Goal: Information Seeking & Learning: Learn about a topic

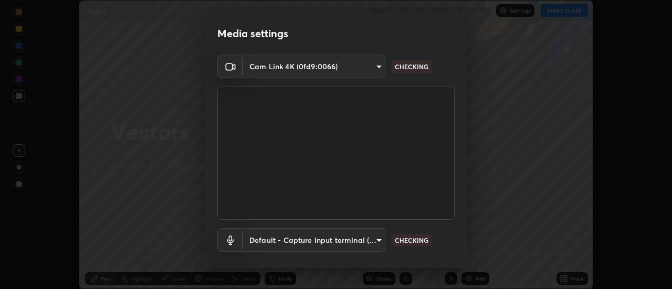
scroll to position [55, 0]
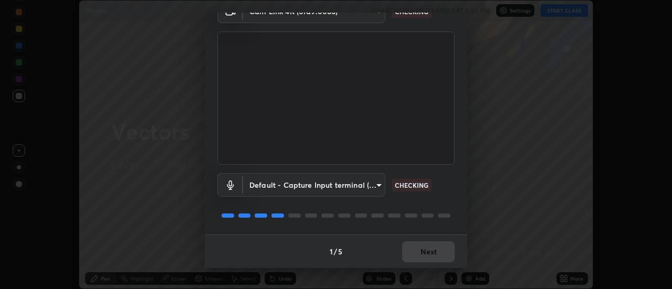
click at [262, 191] on body "Erase all Vectors WAS SCHEDULED TO START AT 4:30 PM Settings START CLASS Settin…" at bounding box center [336, 144] width 672 height 289
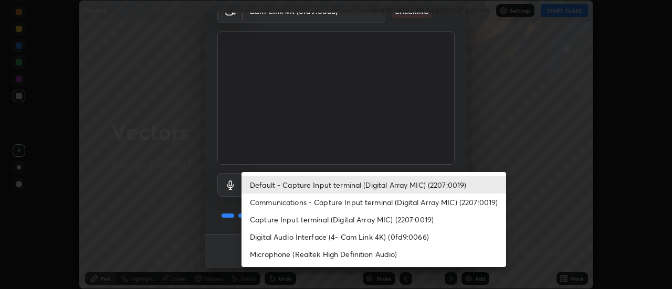
click at [267, 202] on li "Communications - Capture Input terminal (Digital Array MIC) (2207:0019)" at bounding box center [373, 202] width 265 height 17
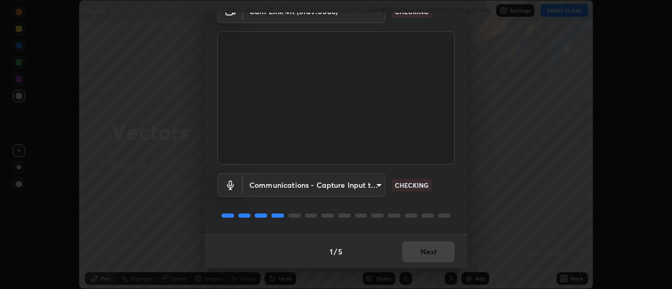
click at [275, 187] on body "Erase all Vectors WAS SCHEDULED TO START AT 4:30 PM Settings START CLASS Settin…" at bounding box center [336, 144] width 672 height 289
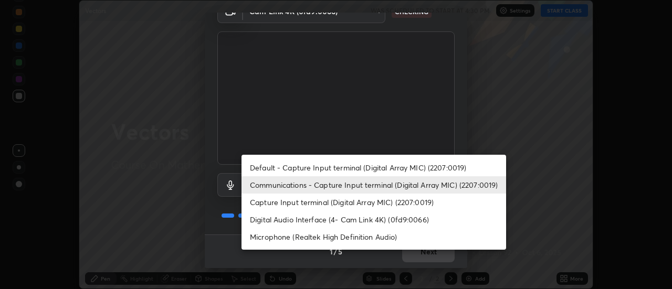
click at [275, 167] on li "Default - Capture Input terminal (Digital Array MIC) (2207:0019)" at bounding box center [373, 167] width 265 height 17
type input "default"
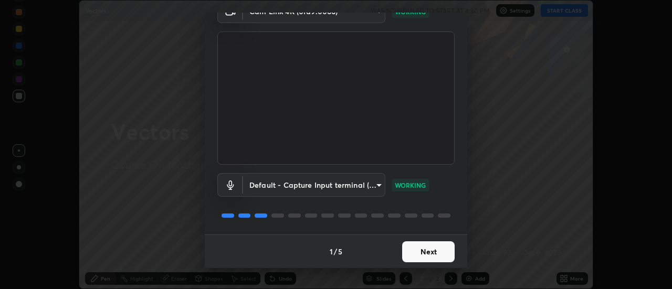
click at [415, 259] on button "Next" at bounding box center [428, 251] width 52 height 21
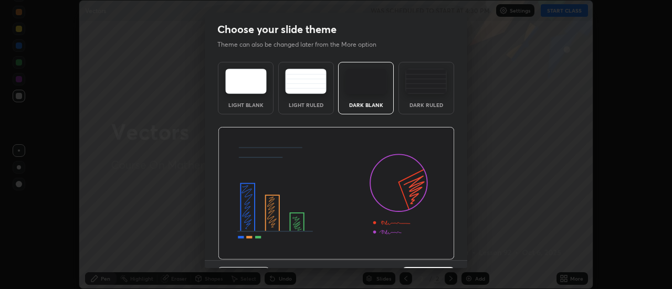
click at [438, 259] on img at bounding box center [336, 193] width 237 height 133
click at [445, 256] on img at bounding box center [336, 193] width 237 height 133
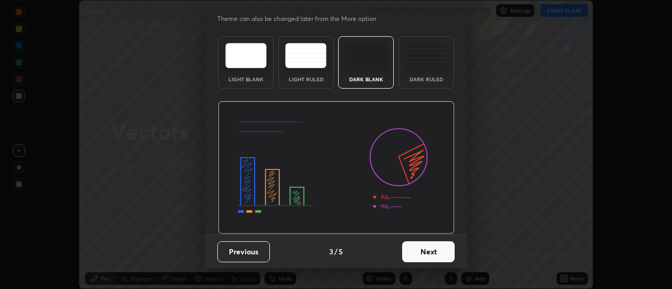
click at [425, 247] on button "Next" at bounding box center [428, 251] width 52 height 21
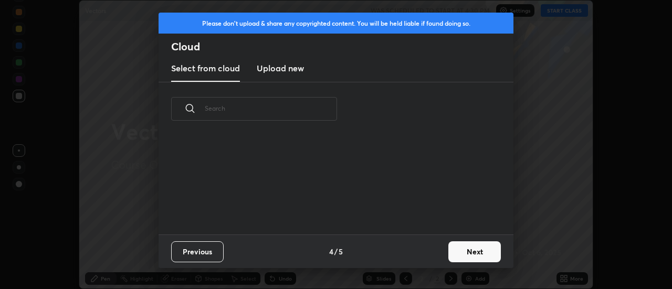
click at [450, 250] on button "Next" at bounding box center [474, 251] width 52 height 21
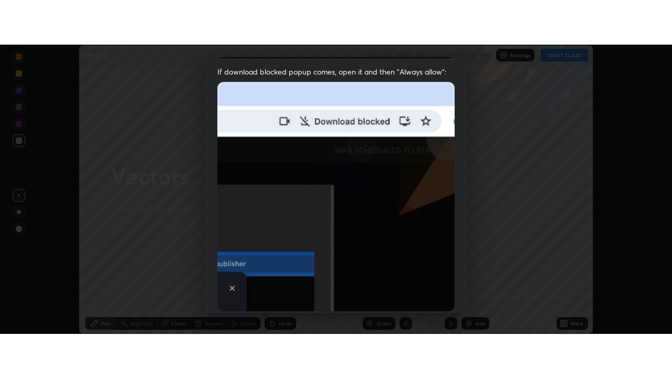
scroll to position [269, 0]
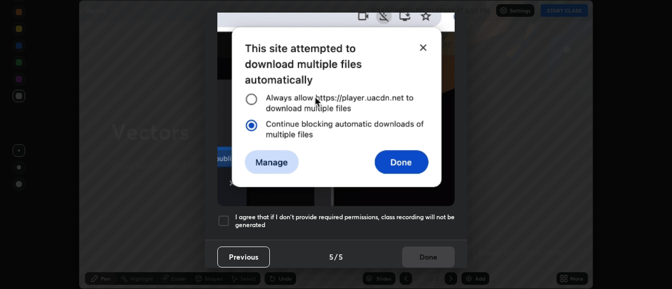
click at [418, 213] on h5 "I agree that if I don't provide required permissions, class recording will not …" at bounding box center [344, 221] width 219 height 16
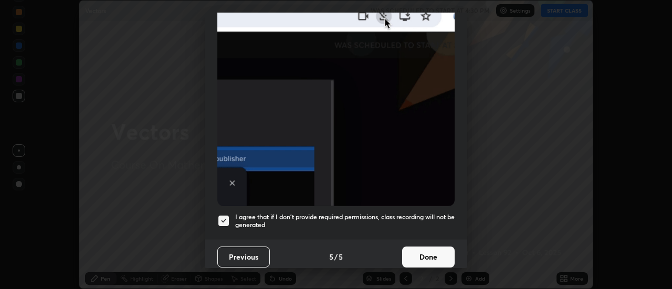
click at [428, 247] on button "Done" at bounding box center [428, 257] width 52 height 21
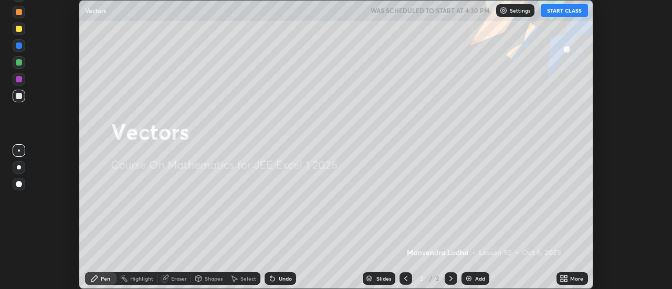
click at [562, 280] on icon at bounding box center [562, 280] width 3 height 3
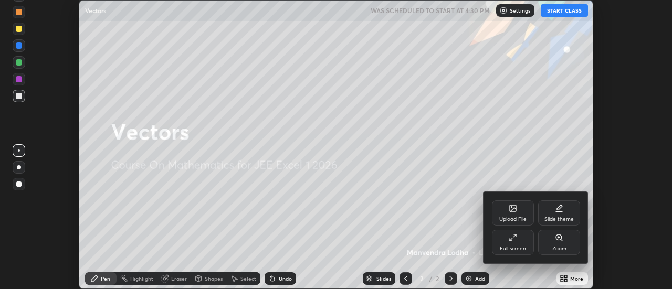
click at [509, 244] on div "Full screen" at bounding box center [513, 242] width 42 height 25
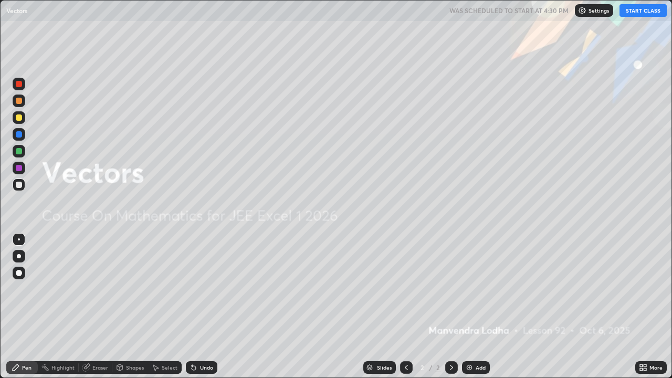
scroll to position [378, 672]
click at [628, 12] on button "START CLASS" at bounding box center [642, 10] width 47 height 13
click at [466, 289] on img at bounding box center [469, 367] width 8 height 8
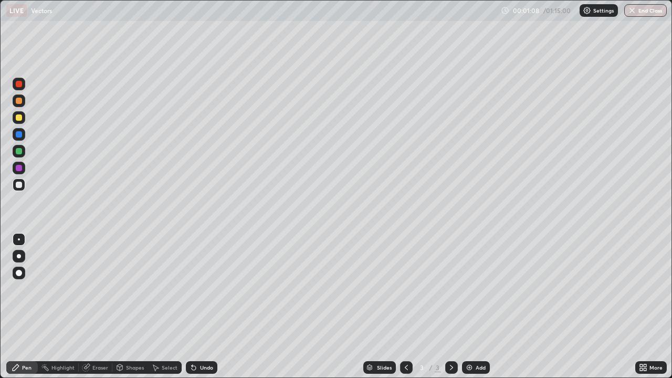
click at [19, 119] on div at bounding box center [19, 117] width 6 height 6
click at [17, 119] on div at bounding box center [19, 117] width 6 height 6
click at [20, 184] on div at bounding box center [19, 185] width 6 height 6
click at [18, 153] on div at bounding box center [19, 151] width 6 height 6
click at [406, 289] on icon at bounding box center [406, 367] width 8 height 8
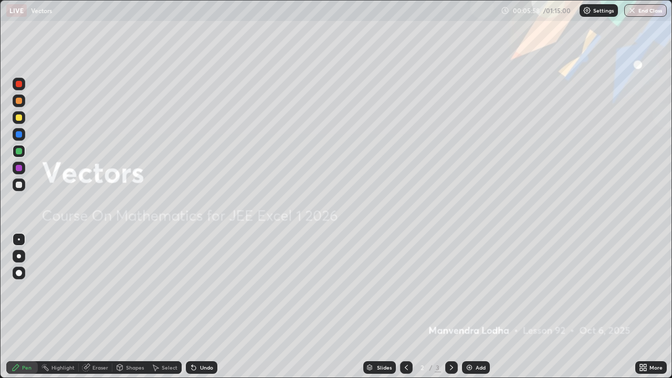
click at [451, 289] on icon at bounding box center [451, 367] width 8 height 8
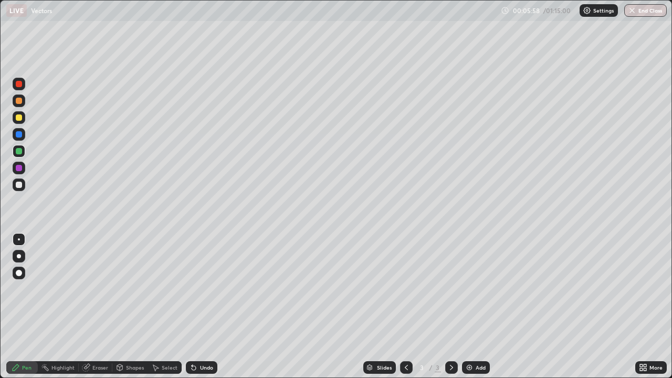
click at [451, 289] on icon at bounding box center [451, 367] width 8 height 8
click at [101, 289] on div "Eraser" at bounding box center [100, 367] width 16 height 5
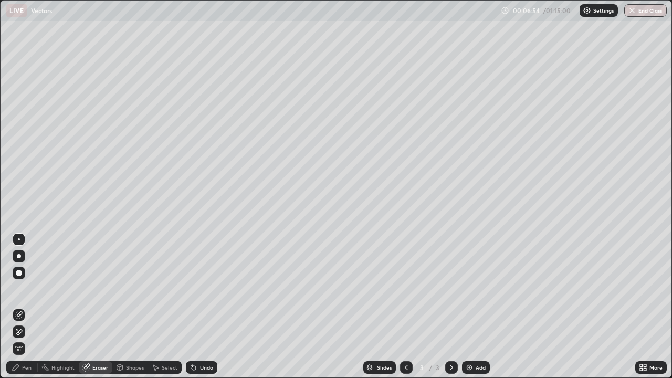
click at [24, 289] on div "Pen" at bounding box center [21, 367] width 31 height 13
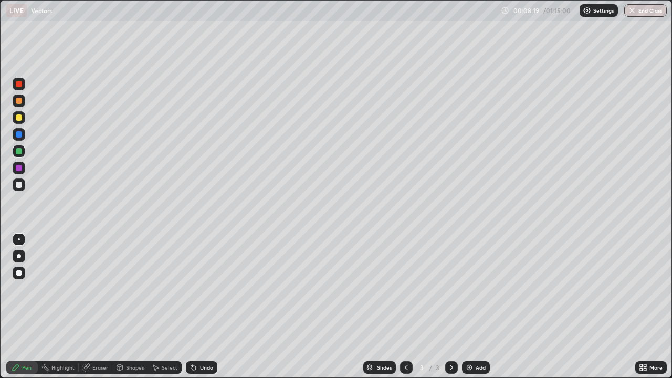
click at [470, 289] on img at bounding box center [469, 367] width 8 height 8
click at [19, 115] on div at bounding box center [19, 117] width 6 height 6
click at [17, 151] on div at bounding box center [19, 151] width 6 height 6
click at [468, 289] on div "Add" at bounding box center [476, 367] width 28 height 13
click at [18, 118] on div at bounding box center [19, 117] width 6 height 6
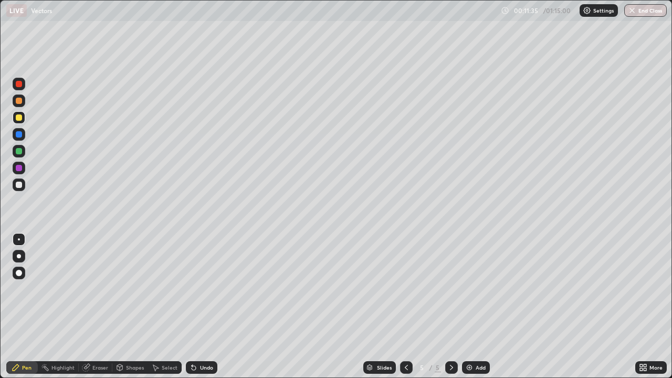
click at [26, 164] on div at bounding box center [18, 168] width 17 height 17
click at [17, 186] on div at bounding box center [19, 185] width 6 height 6
click at [18, 151] on div at bounding box center [19, 151] width 6 height 6
click at [472, 289] on div "Add" at bounding box center [476, 367] width 28 height 13
click at [18, 118] on div at bounding box center [19, 117] width 6 height 6
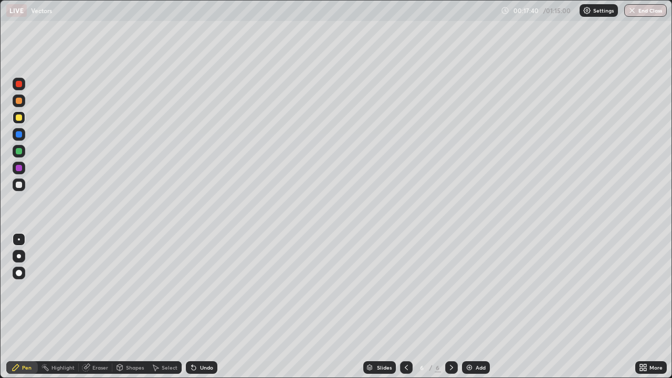
click at [17, 149] on div at bounding box center [19, 151] width 6 height 6
click at [20, 184] on div at bounding box center [19, 185] width 6 height 6
click at [209, 289] on div "Undo" at bounding box center [206, 367] width 13 height 5
click at [210, 289] on div "Undo" at bounding box center [201, 367] width 31 height 13
click at [472, 289] on img at bounding box center [469, 367] width 8 height 8
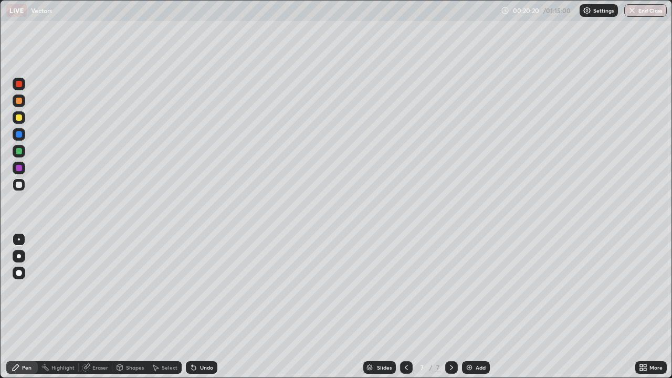
click at [20, 118] on div at bounding box center [19, 117] width 6 height 6
click at [21, 185] on div at bounding box center [19, 185] width 6 height 6
click at [17, 151] on div at bounding box center [19, 151] width 6 height 6
click at [19, 185] on div at bounding box center [19, 185] width 6 height 6
click at [202, 289] on div "Undo" at bounding box center [206, 367] width 13 height 5
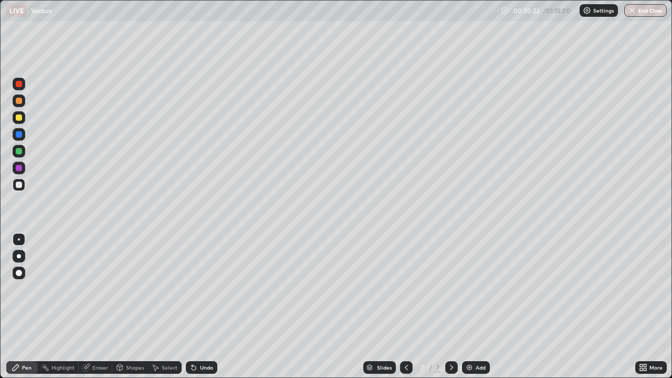
click at [469, 289] on img at bounding box center [469, 367] width 8 height 8
click at [18, 119] on div at bounding box center [19, 117] width 6 height 6
click at [20, 187] on div at bounding box center [19, 185] width 6 height 6
click at [200, 289] on div "Undo" at bounding box center [206, 367] width 13 height 5
click at [202, 289] on div "Undo" at bounding box center [201, 367] width 31 height 13
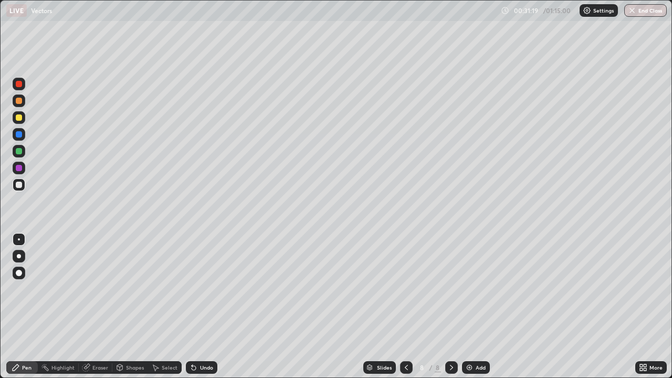
click at [203, 289] on div "Undo" at bounding box center [201, 367] width 31 height 13
click at [202, 289] on div "Undo" at bounding box center [201, 367] width 31 height 13
click at [19, 152] on div at bounding box center [19, 151] width 6 height 6
click at [20, 184] on div at bounding box center [19, 185] width 6 height 6
click at [18, 190] on div at bounding box center [19, 184] width 13 height 13
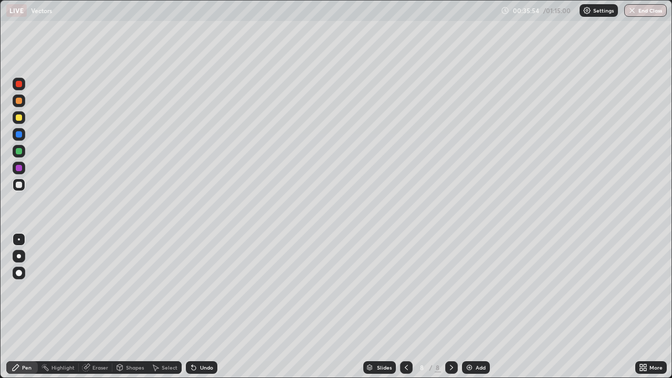
click at [17, 153] on div at bounding box center [19, 151] width 6 height 6
click at [470, 289] on img at bounding box center [469, 367] width 8 height 8
click at [18, 118] on div at bounding box center [19, 117] width 6 height 6
click at [17, 186] on div at bounding box center [19, 185] width 6 height 6
click at [468, 289] on img at bounding box center [469, 367] width 8 height 8
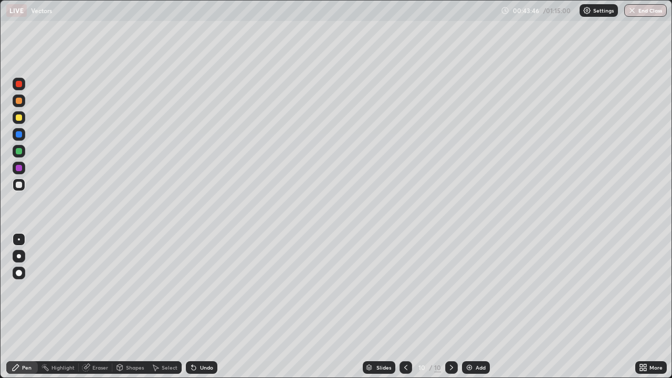
click at [19, 152] on div at bounding box center [19, 151] width 6 height 6
click at [17, 169] on div at bounding box center [19, 168] width 6 height 6
click at [472, 289] on img at bounding box center [469, 367] width 8 height 8
click at [20, 119] on div at bounding box center [19, 117] width 6 height 6
click at [19, 152] on div at bounding box center [19, 151] width 6 height 6
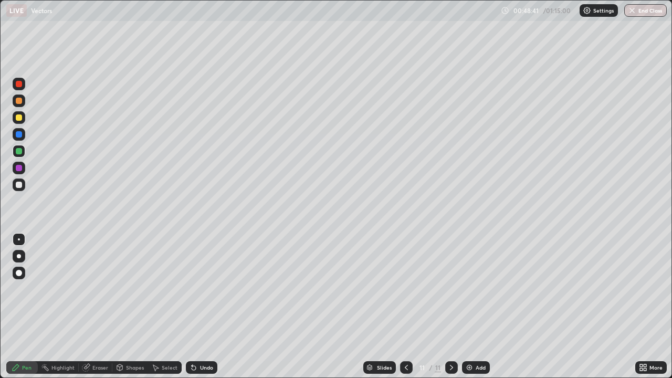
click at [17, 116] on div at bounding box center [19, 117] width 6 height 6
click at [16, 186] on div at bounding box center [19, 184] width 13 height 13
click at [17, 119] on div at bounding box center [19, 117] width 6 height 6
click at [208, 289] on div "Undo" at bounding box center [206, 367] width 13 height 5
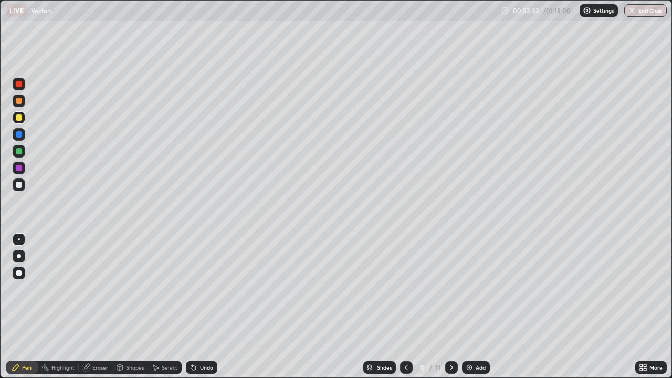
click at [471, 289] on img at bounding box center [469, 367] width 8 height 8
click at [16, 186] on div at bounding box center [19, 185] width 6 height 6
click at [19, 152] on div at bounding box center [19, 151] width 6 height 6
click at [91, 289] on div "Eraser" at bounding box center [96, 367] width 34 height 13
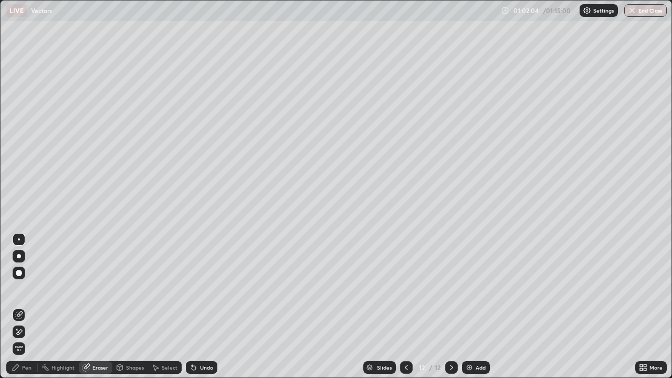
click at [19, 289] on icon at bounding box center [16, 367] width 8 height 8
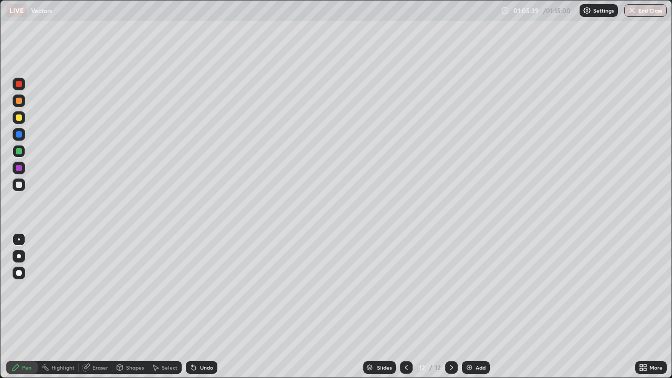
click at [480, 289] on div "Add" at bounding box center [481, 367] width 10 height 5
click at [20, 118] on div at bounding box center [19, 117] width 6 height 6
click at [19, 185] on div at bounding box center [19, 185] width 6 height 6
click at [200, 289] on div "Undo" at bounding box center [206, 367] width 13 height 5
click at [203, 289] on div "Undo" at bounding box center [206, 367] width 13 height 5
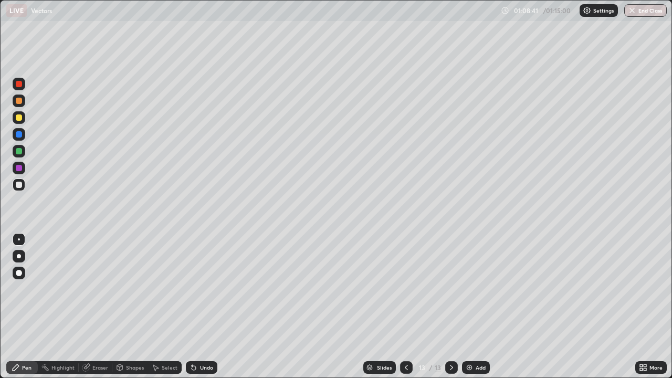
click at [474, 289] on div "Add" at bounding box center [476, 367] width 28 height 13
click at [20, 152] on div at bounding box center [19, 151] width 6 height 6
click at [205, 289] on div "Undo" at bounding box center [206, 367] width 13 height 5
click at [206, 289] on div "Undo" at bounding box center [206, 367] width 13 height 5
click at [204, 289] on div "Undo" at bounding box center [206, 367] width 13 height 5
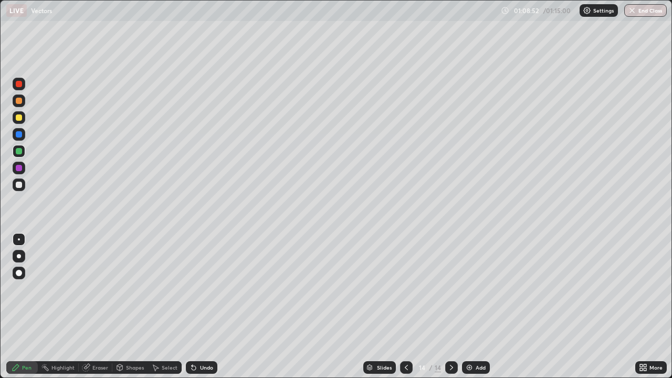
click at [203, 289] on div "Undo" at bounding box center [206, 367] width 13 height 5
click at [19, 118] on div at bounding box center [19, 117] width 6 height 6
click at [17, 169] on div at bounding box center [19, 168] width 6 height 6
click at [16, 186] on div at bounding box center [19, 185] width 6 height 6
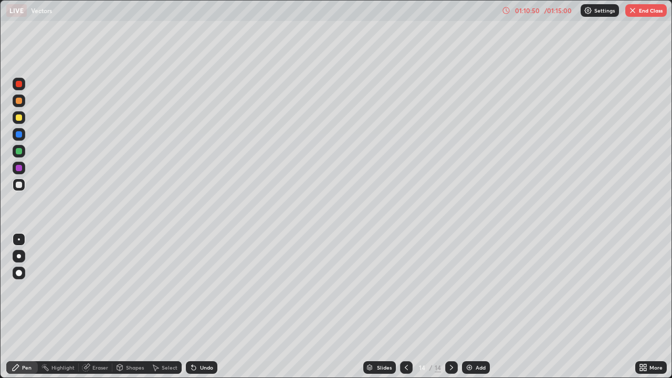
click at [96, 289] on div "Eraser" at bounding box center [100, 367] width 16 height 5
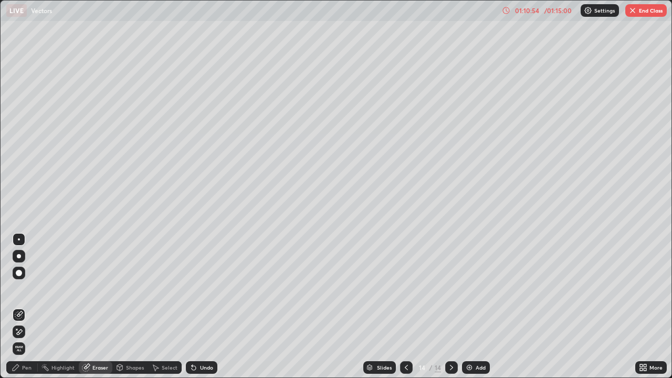
click at [23, 289] on div "Pen" at bounding box center [26, 367] width 9 height 5
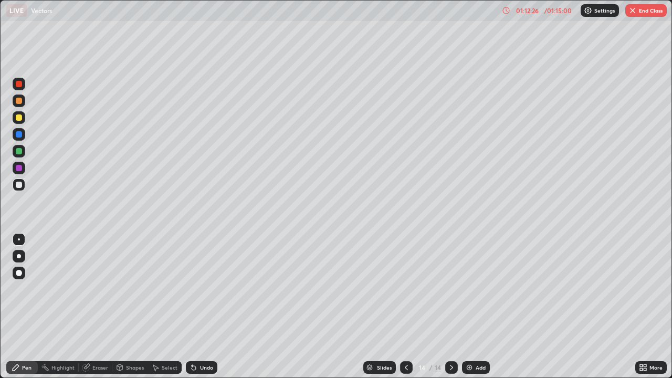
click at [635, 10] on img "button" at bounding box center [632, 10] width 8 height 8
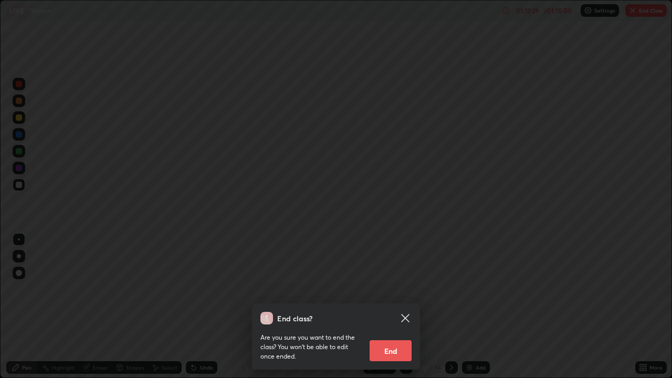
click at [378, 289] on button "End" at bounding box center [391, 350] width 42 height 21
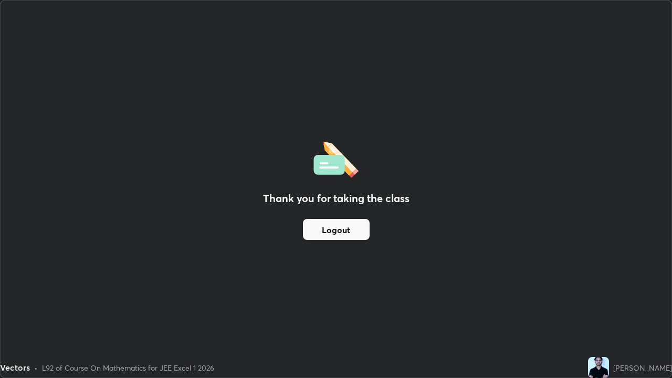
click at [324, 228] on button "Logout" at bounding box center [336, 229] width 67 height 21
click at [327, 226] on button "Logout" at bounding box center [336, 229] width 67 height 21
click at [330, 231] on button "Logout" at bounding box center [336, 229] width 67 height 21
